Goal: Task Accomplishment & Management: Complete application form

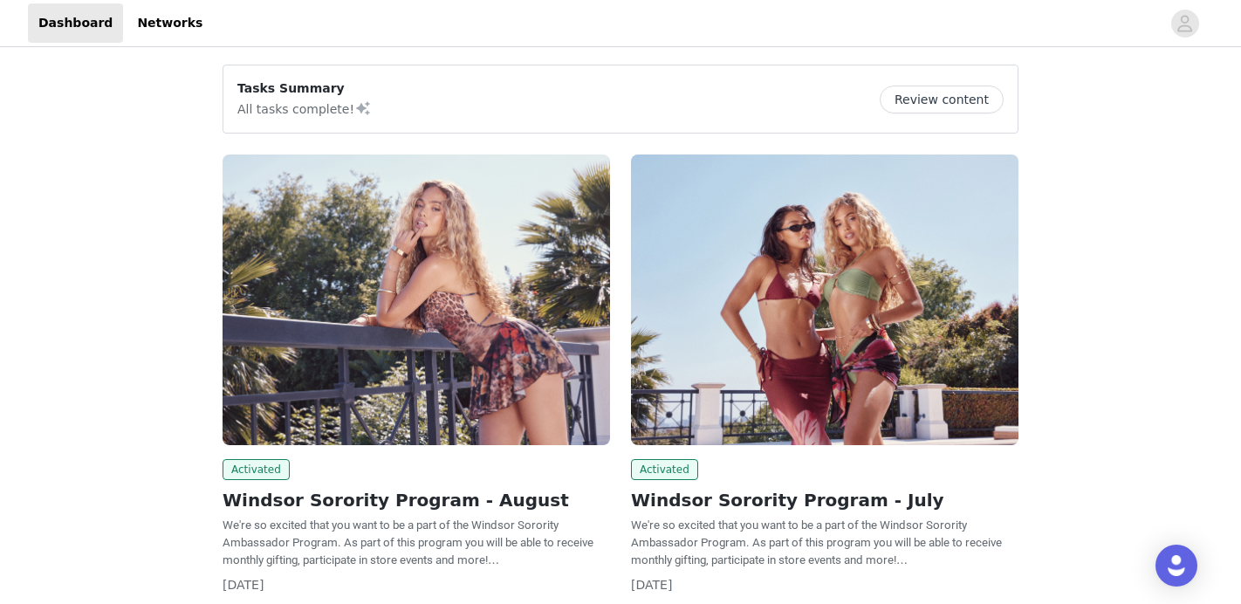
click at [431, 338] on img at bounding box center [417, 300] width 388 height 291
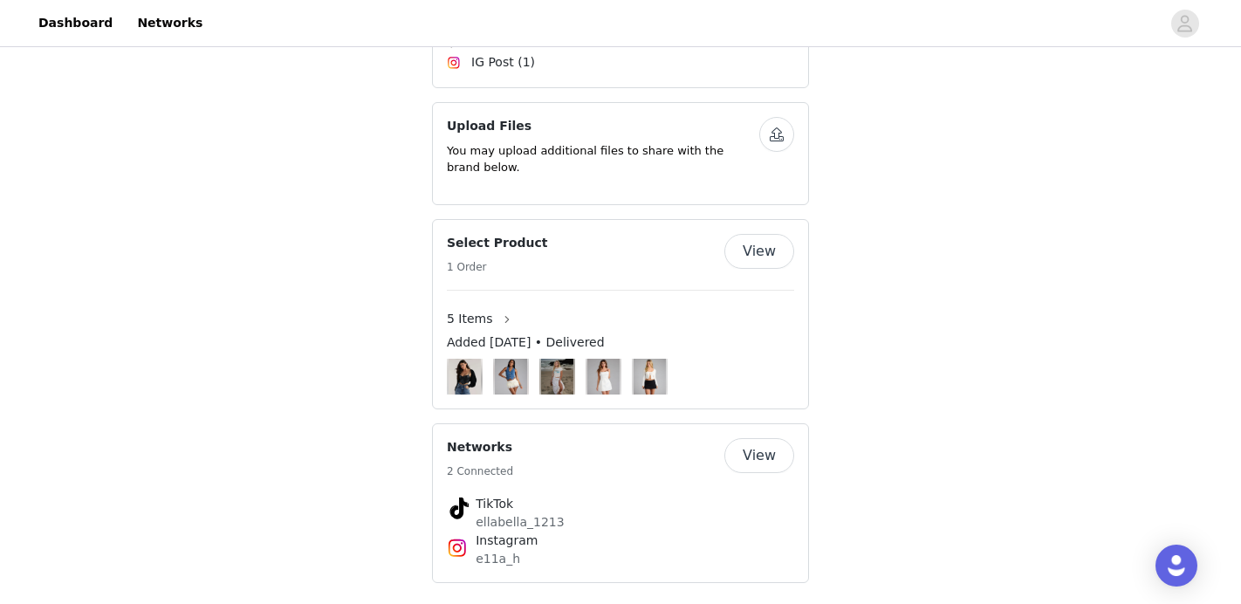
scroll to position [972, 0]
click at [763, 439] on button "View" at bounding box center [759, 456] width 70 height 35
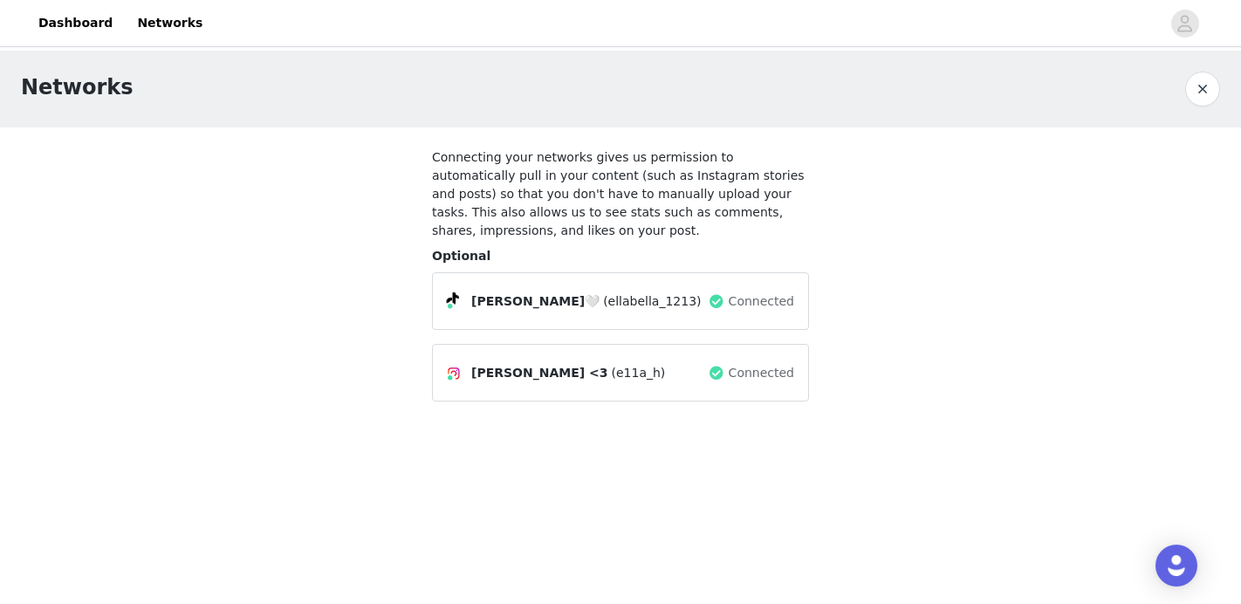
click at [1205, 87] on button "button" at bounding box center [1202, 89] width 35 height 35
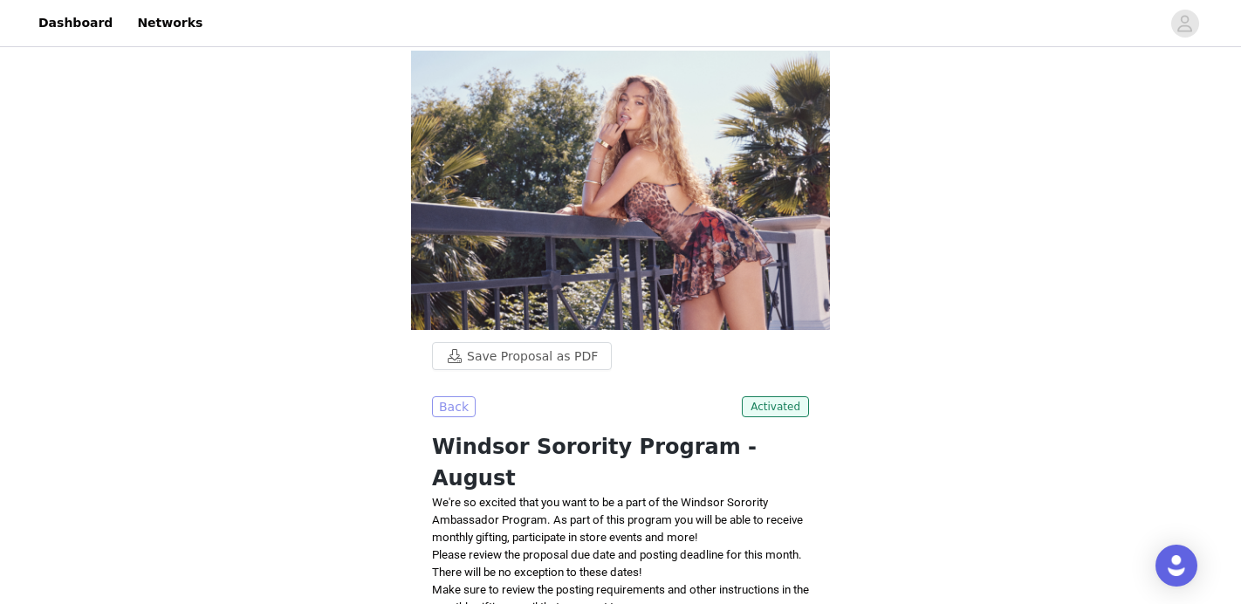
click at [451, 410] on button "Back" at bounding box center [454, 406] width 44 height 21
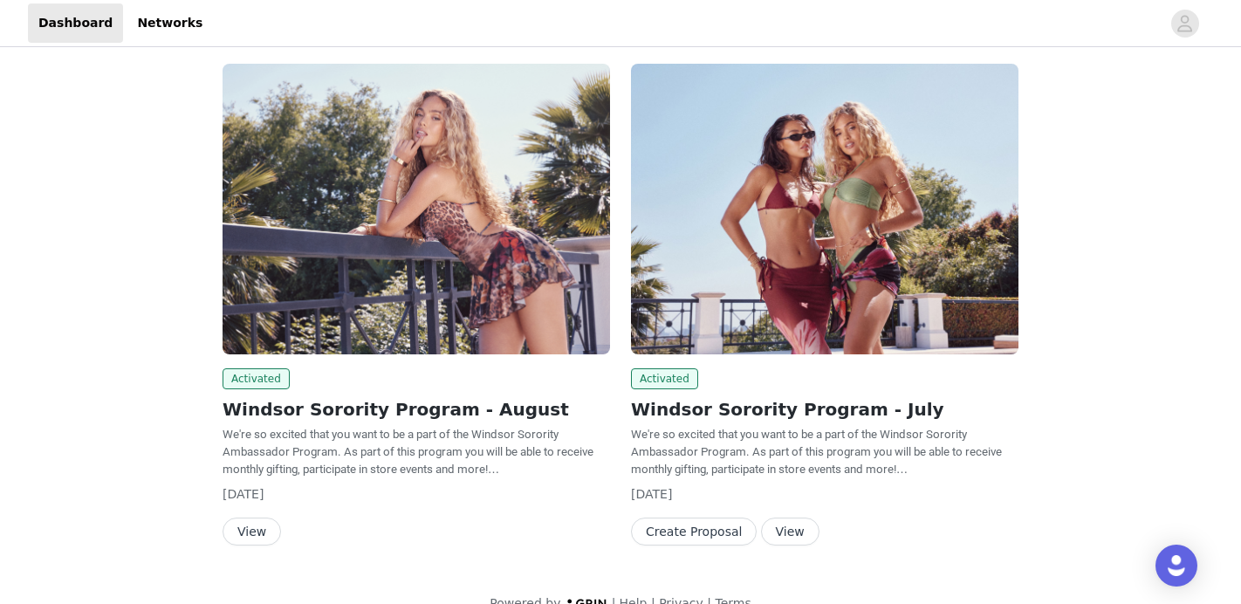
scroll to position [87, 0]
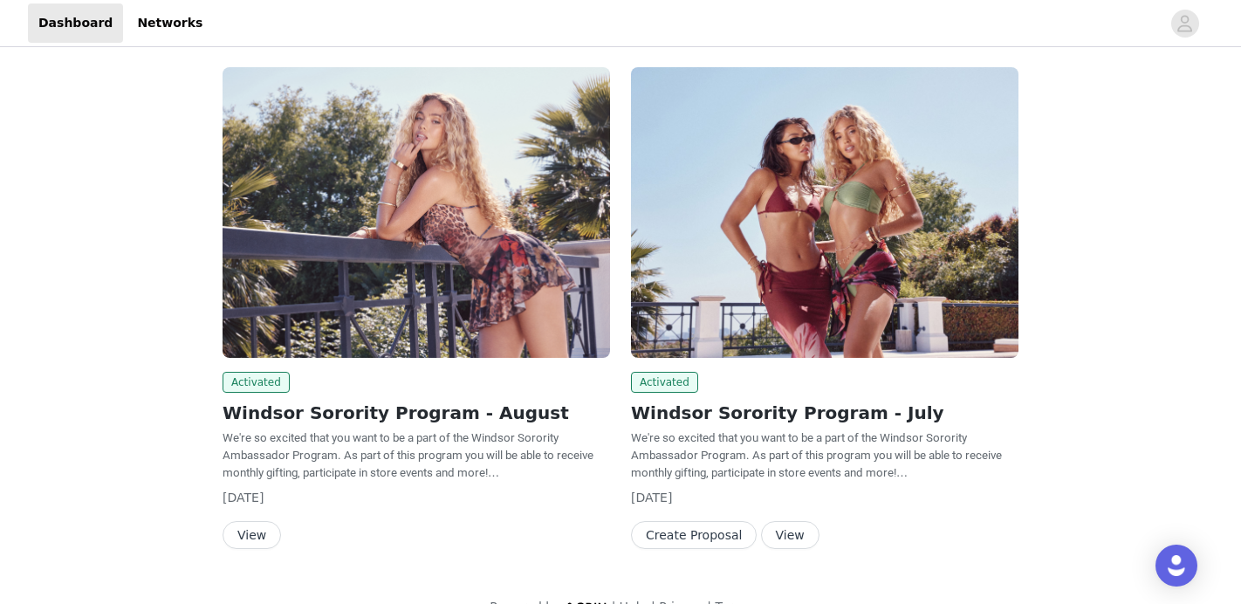
click at [731, 457] on span "We're so excited that you want to be a part of the Windsor Sorority Ambassador …" at bounding box center [816, 455] width 371 height 48
click at [704, 530] on button "Create Proposal" at bounding box center [694, 535] width 126 height 28
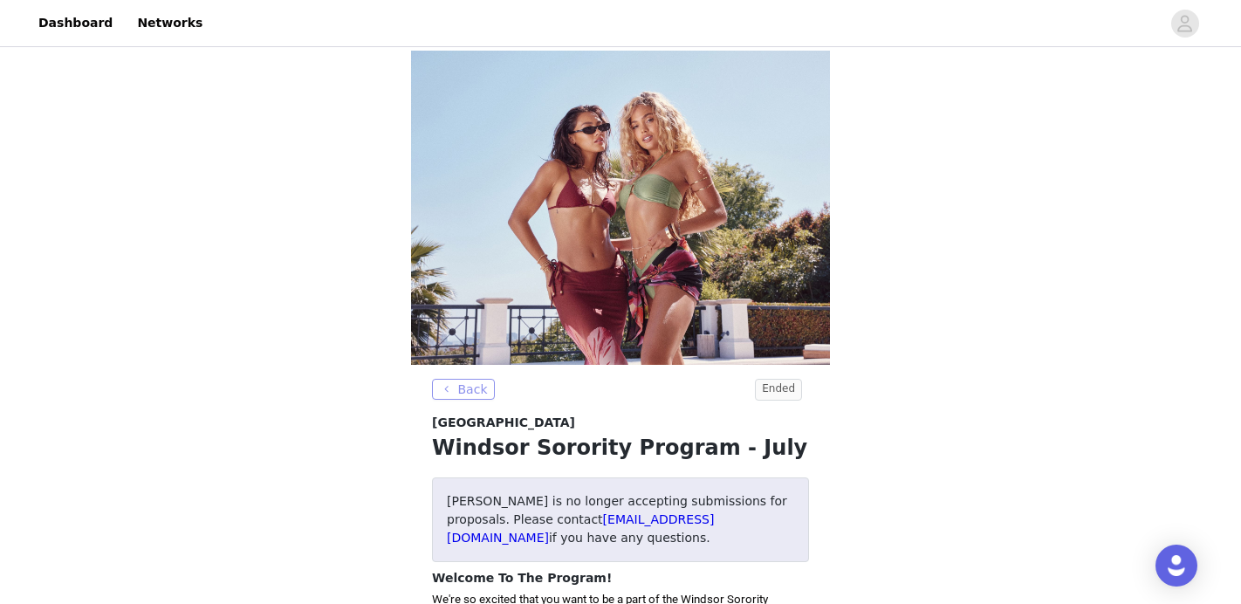
click at [462, 379] on button "Back" at bounding box center [463, 389] width 63 height 21
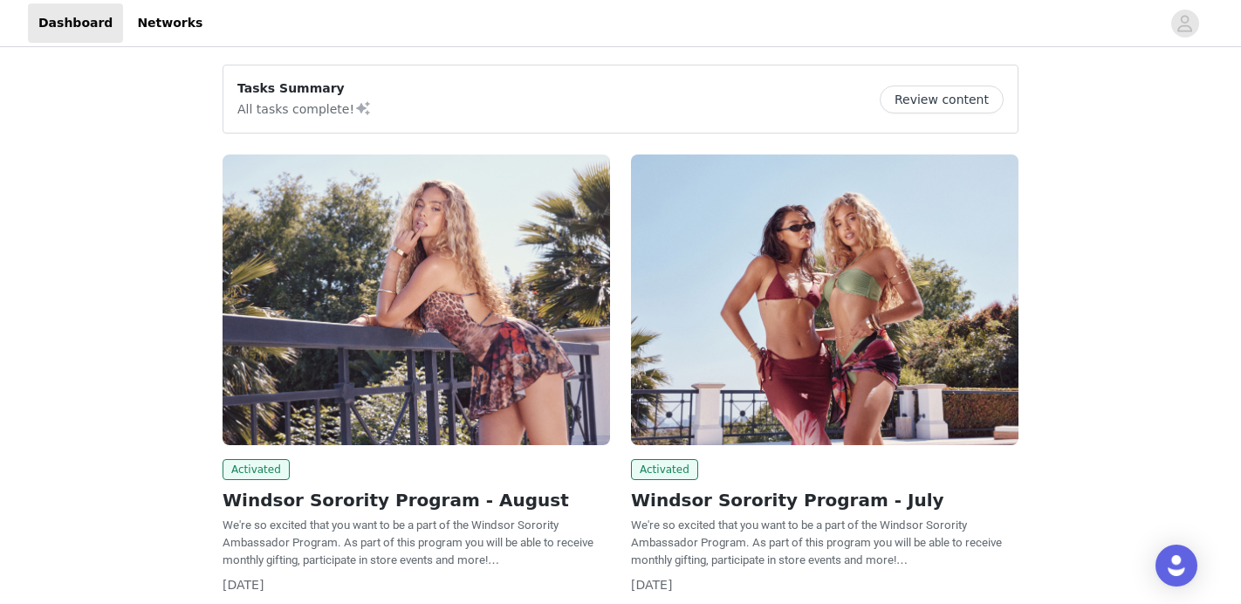
click at [464, 319] on img at bounding box center [417, 300] width 388 height 291
